Goal: Task Accomplishment & Management: Manage account settings

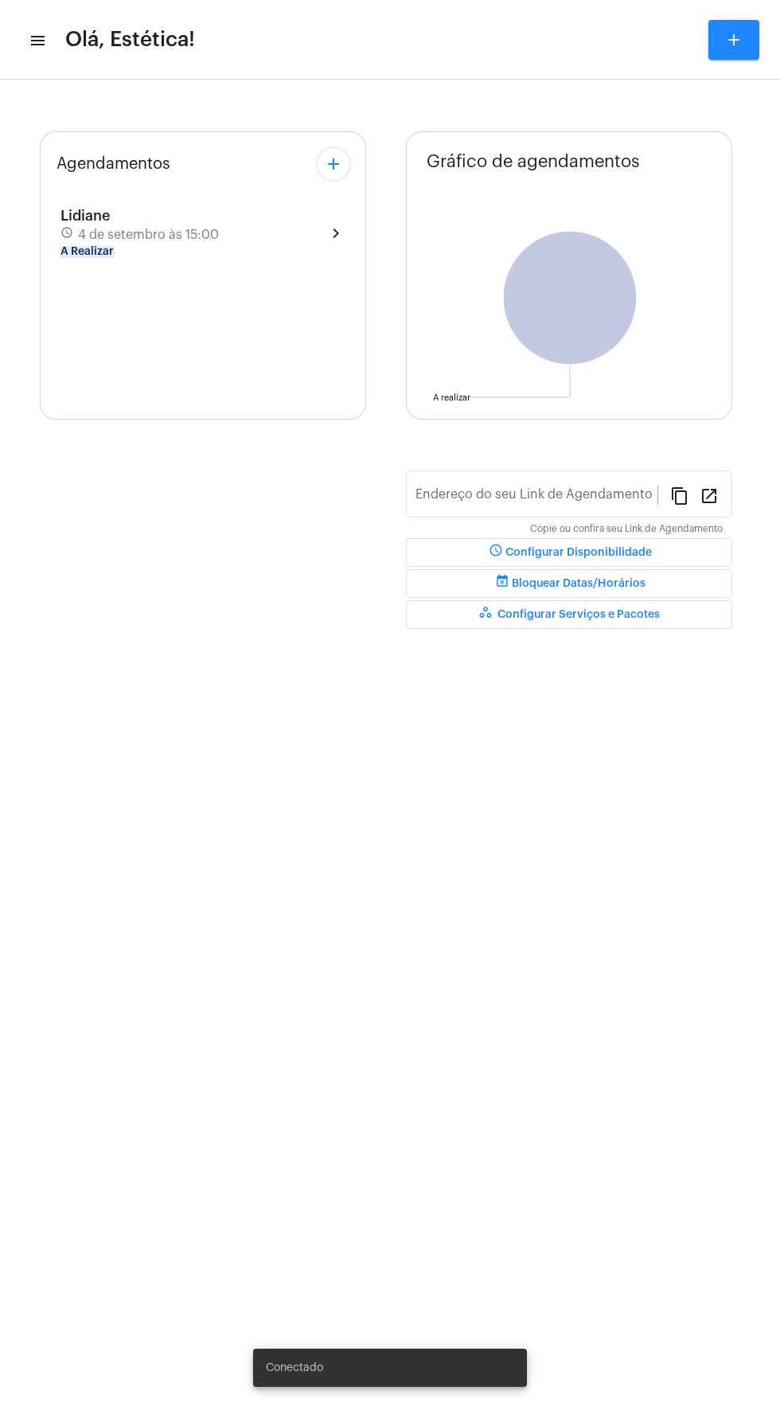
type input "[URL][DOMAIN_NAME]"
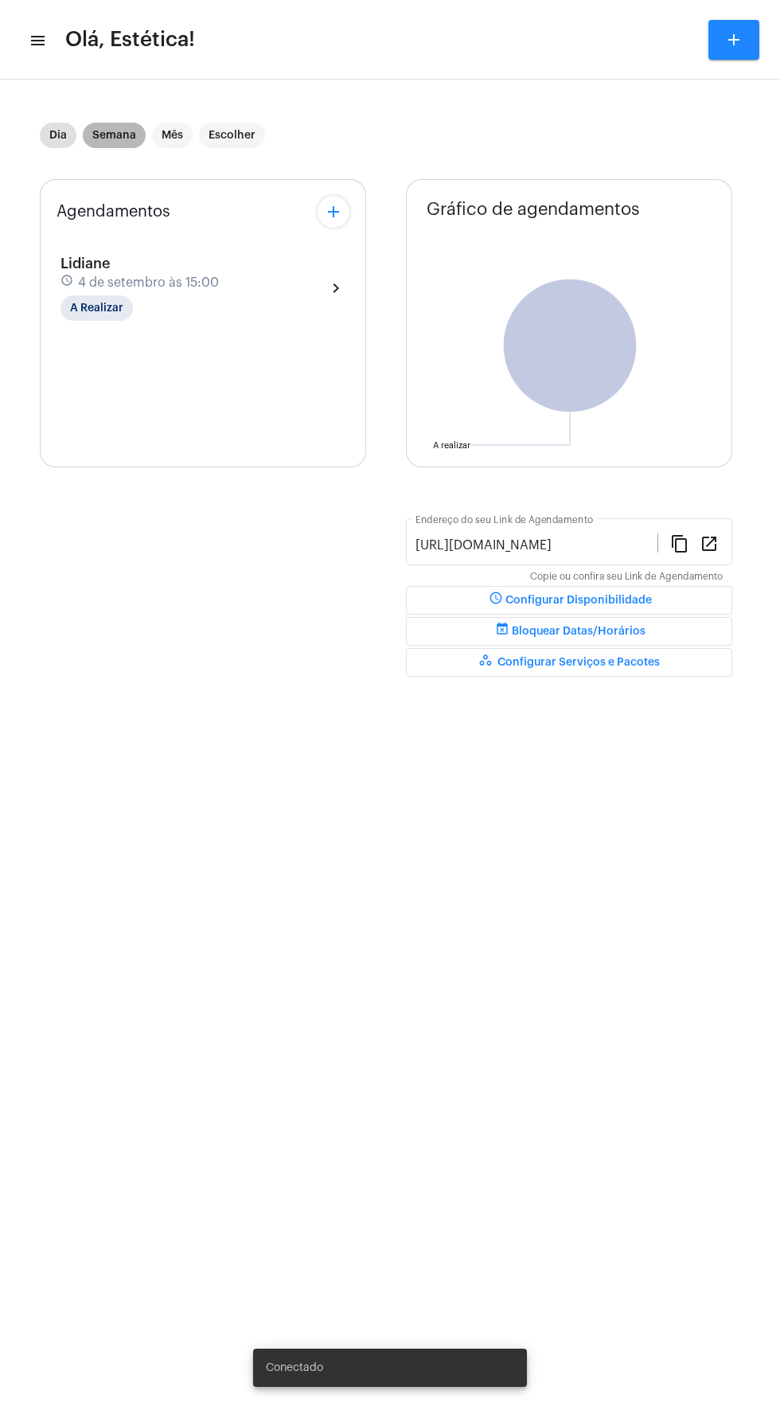
click at [107, 133] on mat-chip "Semana" at bounding box center [114, 135] width 63 height 25
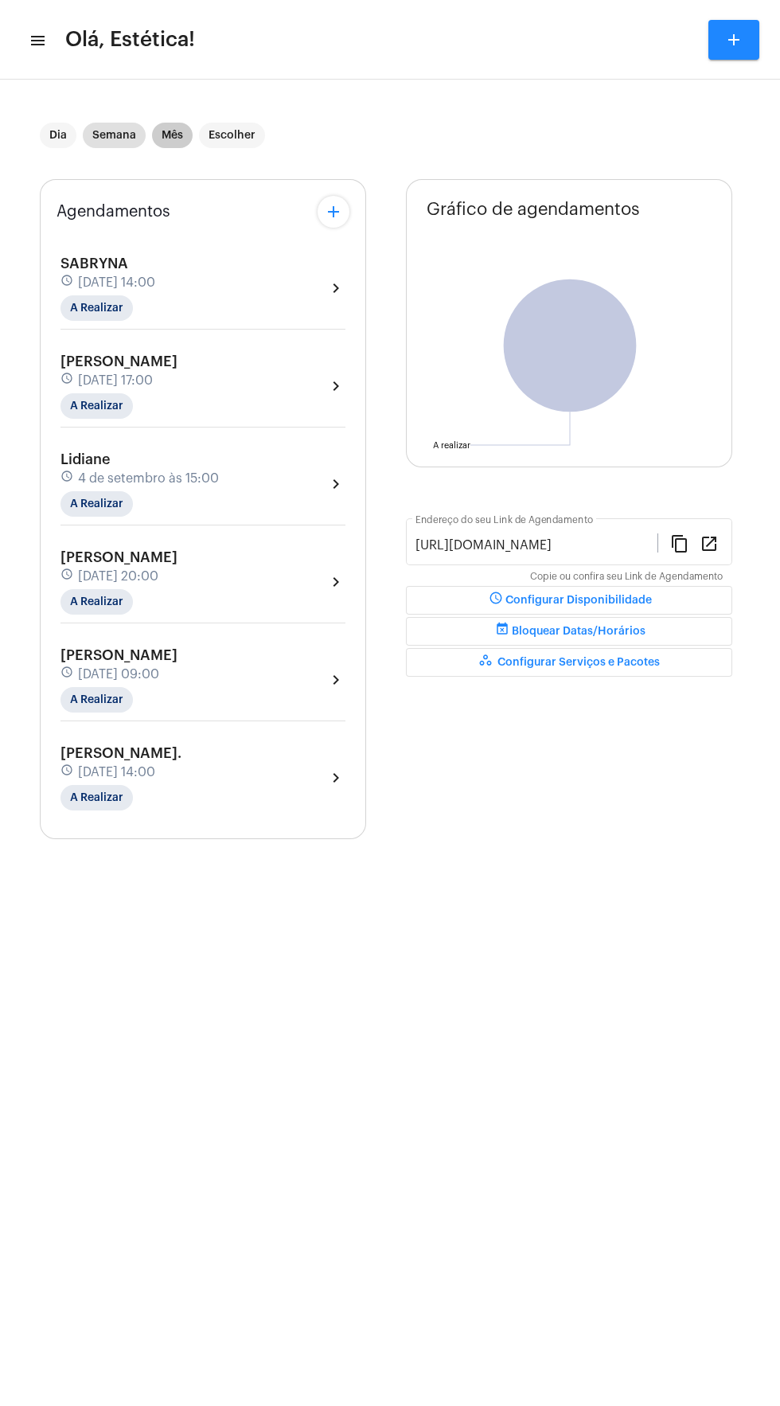
click at [161, 131] on mat-chip "Mês" at bounding box center [172, 135] width 41 height 25
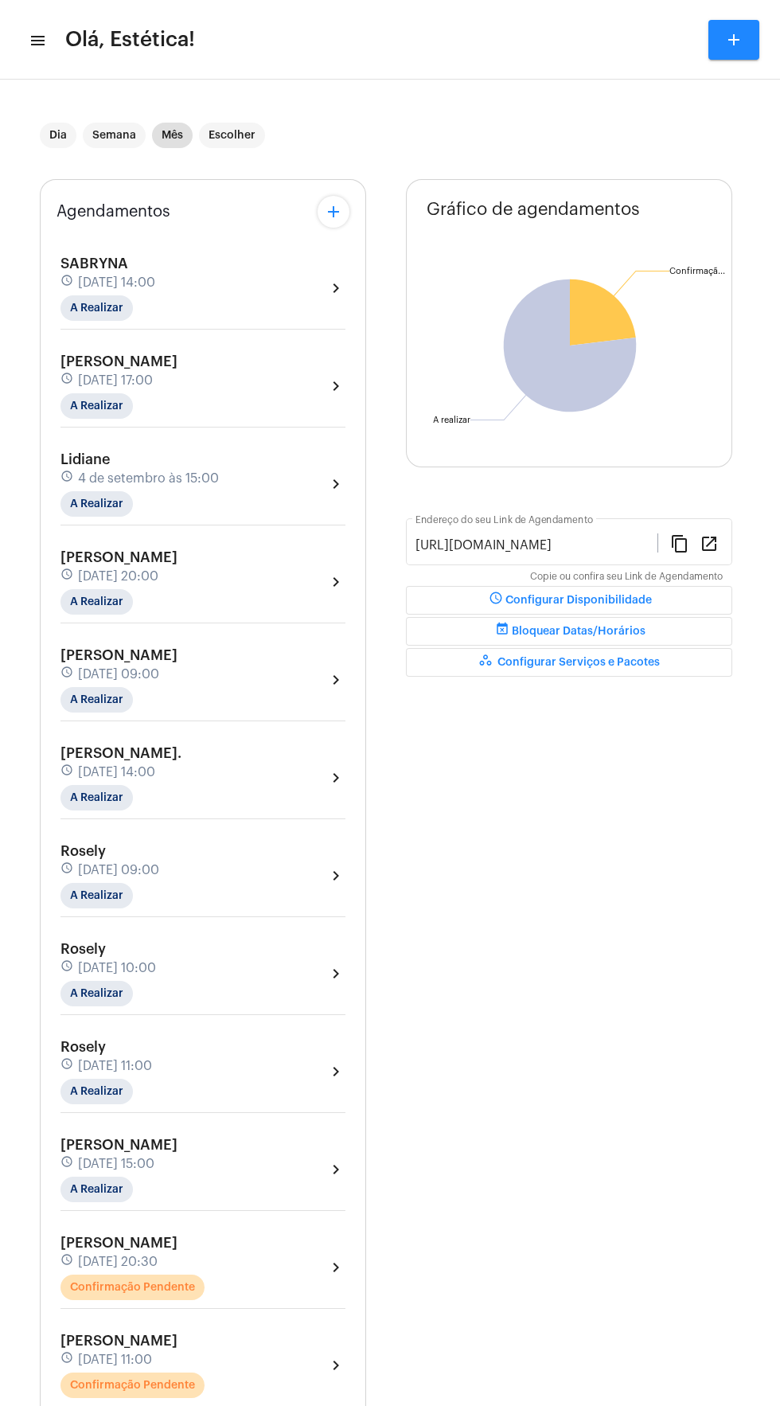
scroll to position [154, 0]
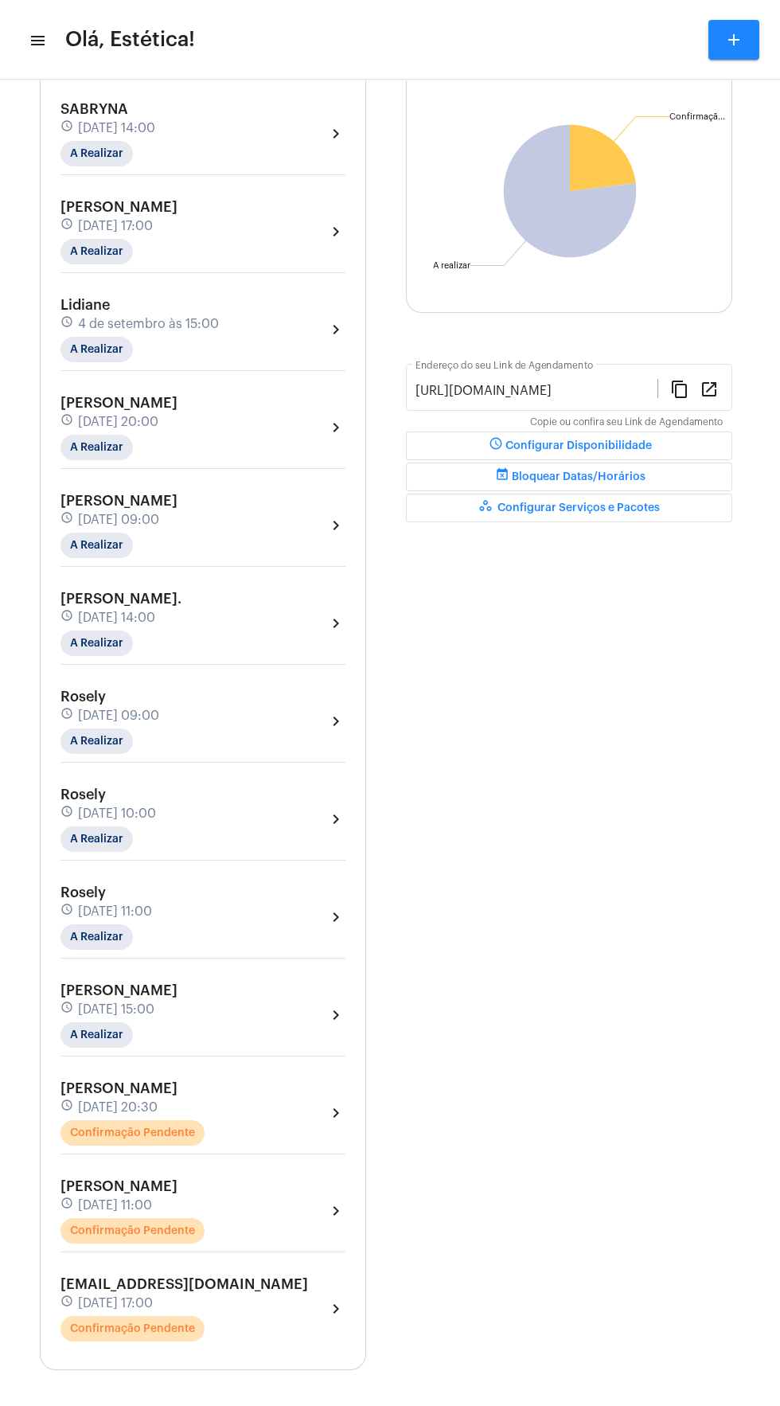
click at [264, 1220] on div "[PERSON_NAME] schedule [DATE] 11:00 Confirmação Pendente chevron_right" at bounding box center [202, 1210] width 285 height 65
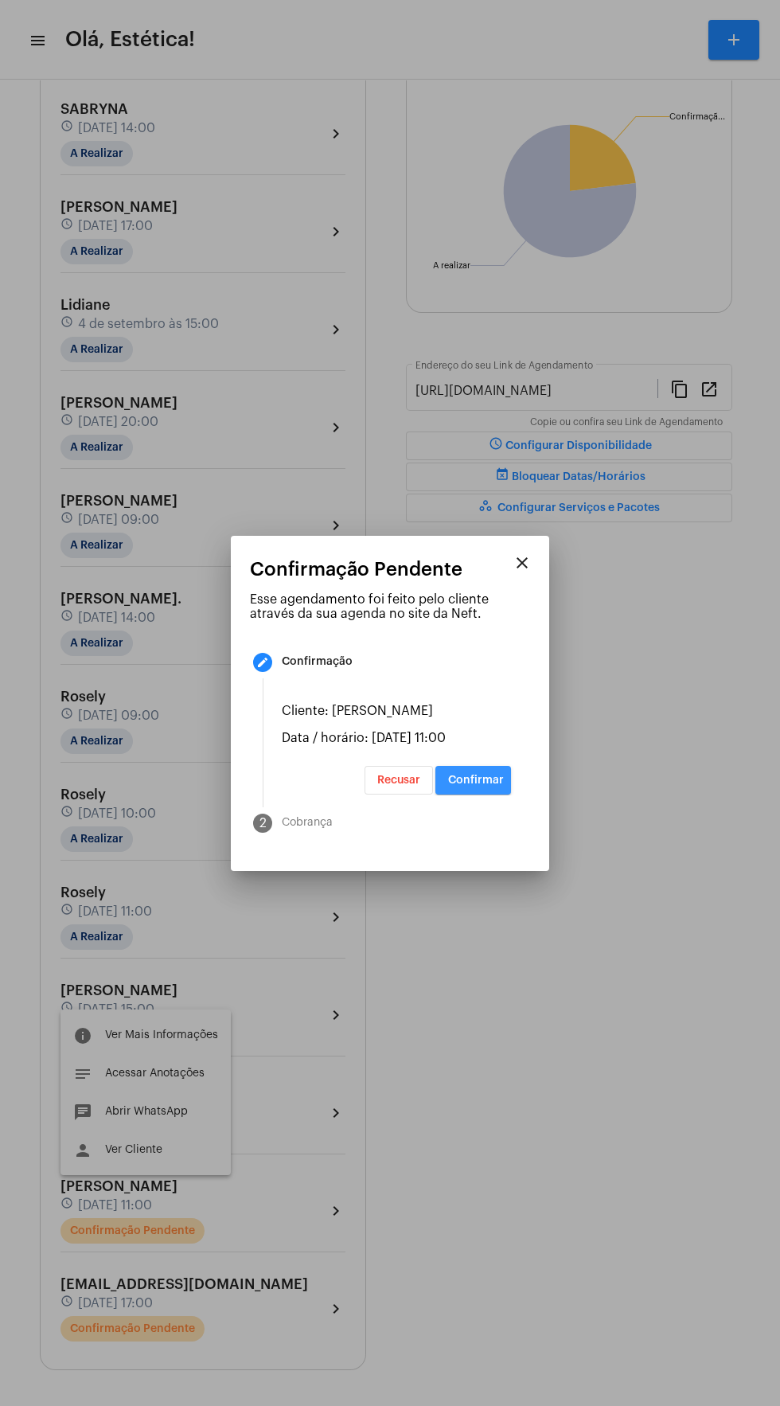
click at [501, 786] on span "Confirmar" at bounding box center [476, 779] width 56 height 11
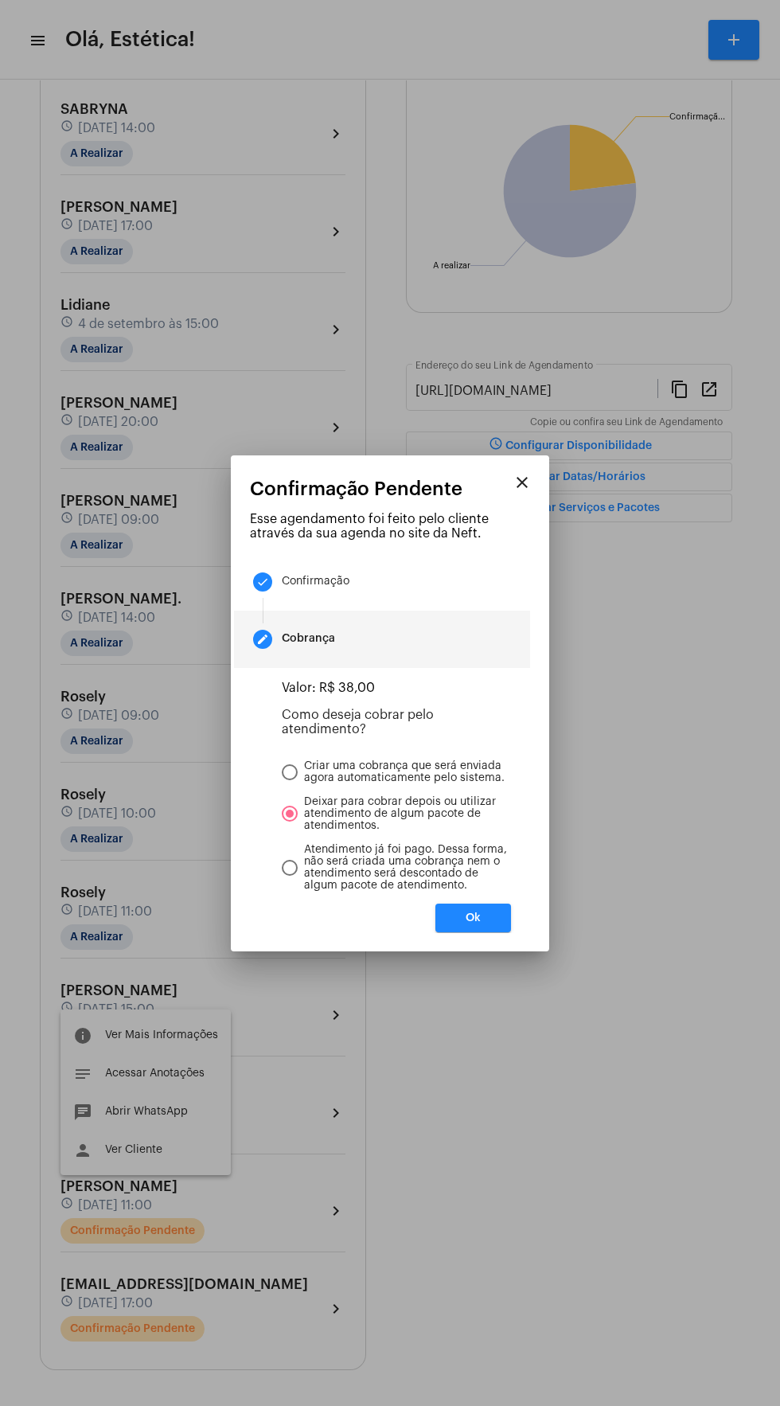
click at [506, 924] on button "Ok" at bounding box center [473, 917] width 76 height 29
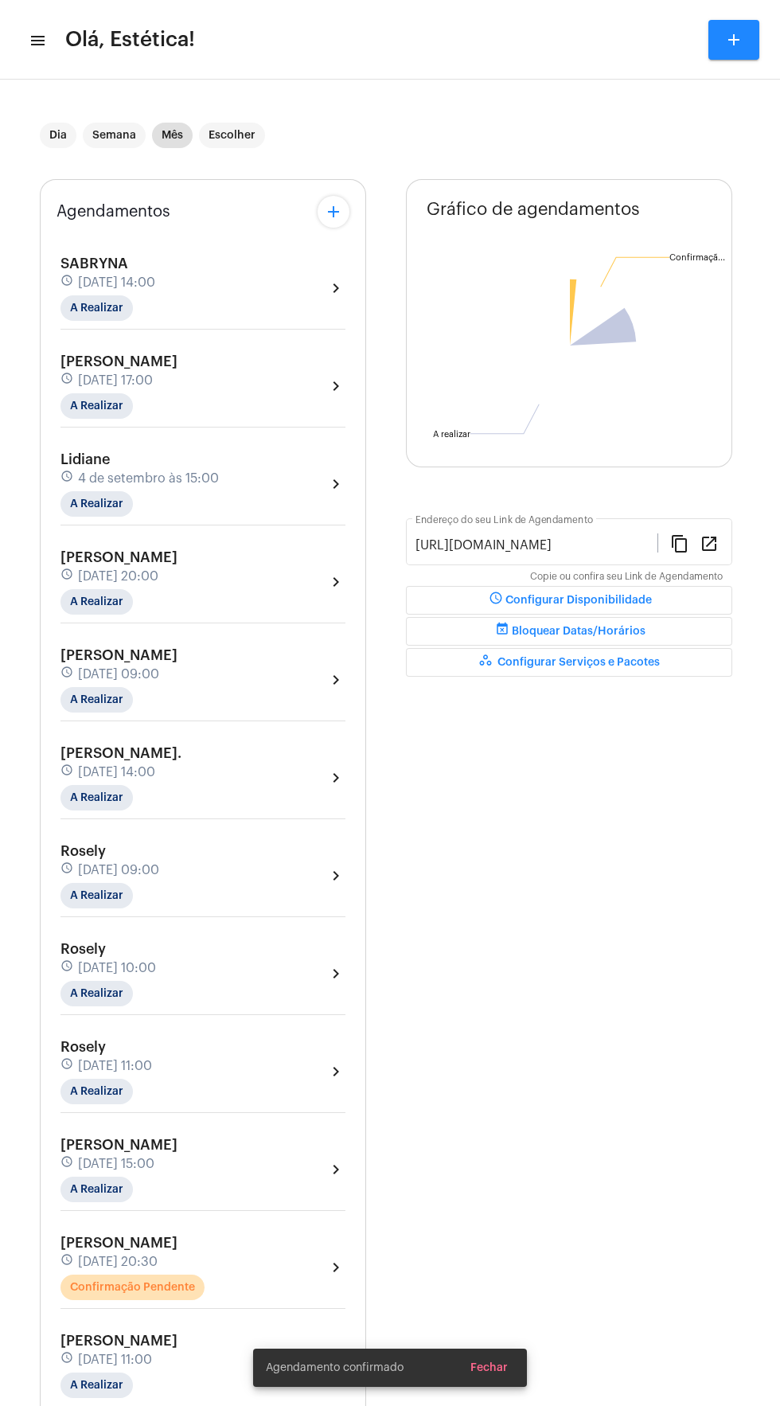
scroll to position [154, 0]
